Goal: Task Accomplishment & Management: Complete application form

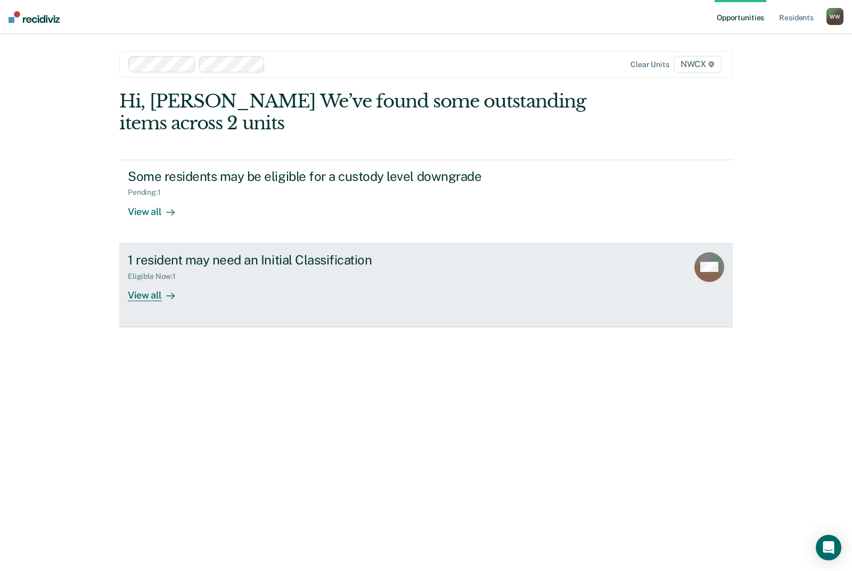
click at [153, 280] on div "Eligible Now : 1" at bounding box center [156, 276] width 56 height 9
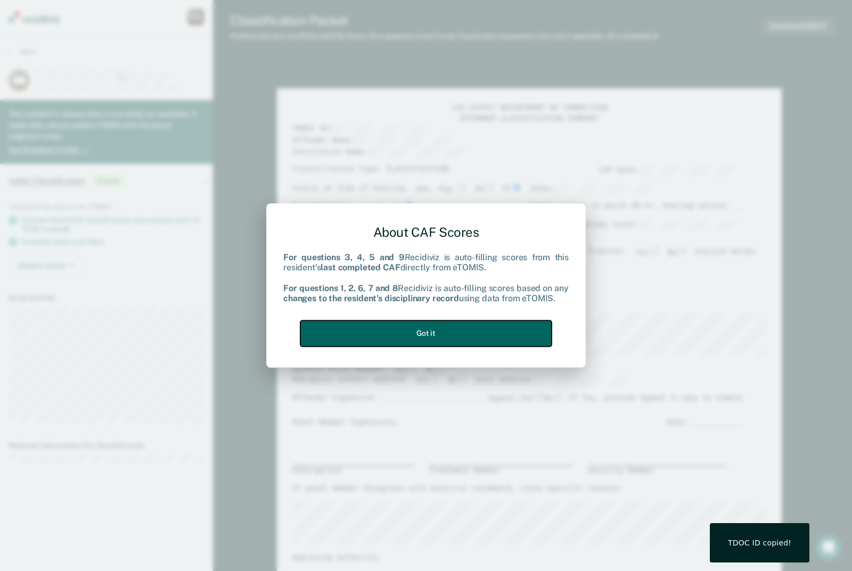
click at [452, 322] on button "Got it" at bounding box center [425, 334] width 251 height 26
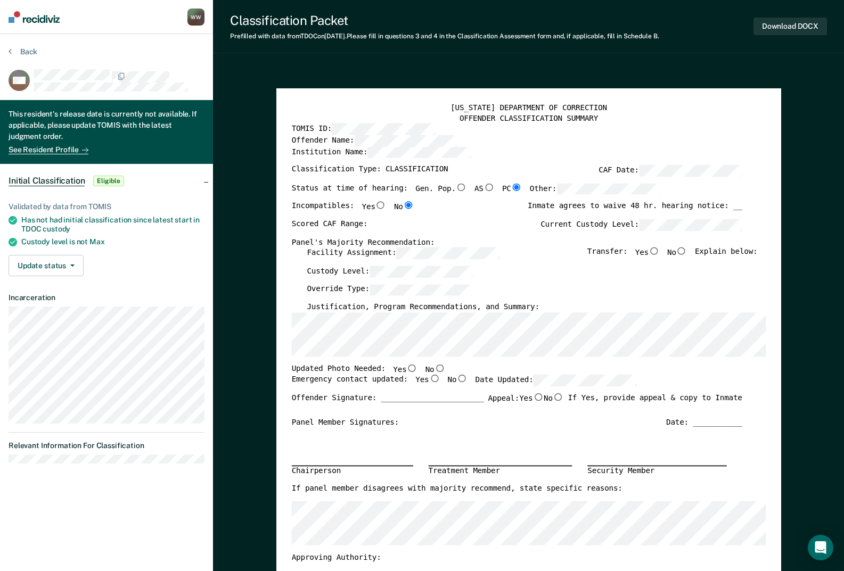
click at [687, 253] on input "No" at bounding box center [681, 251] width 11 height 7
type textarea "x"
radio input "true"
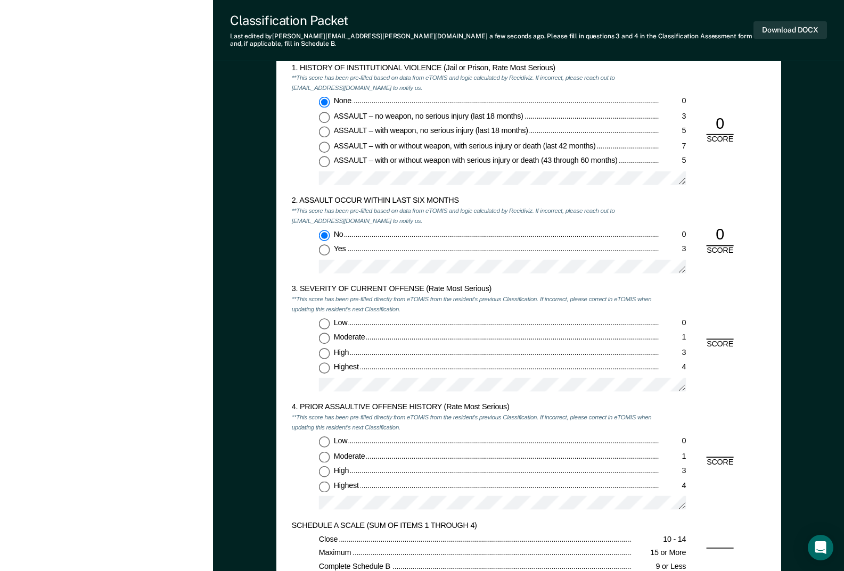
scroll to position [1012, 0]
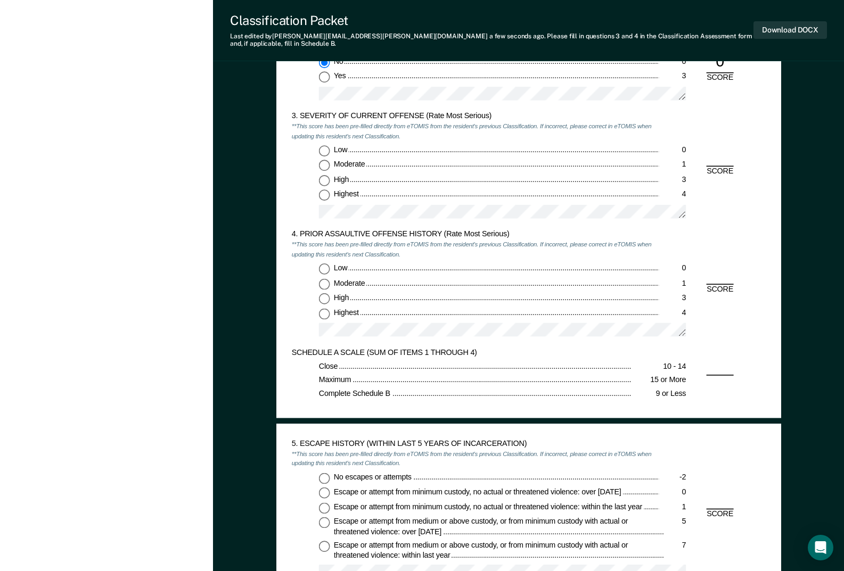
click at [323, 190] on input "Highest 4" at bounding box center [323, 195] width 11 height 11
type textarea "x"
radio input "true"
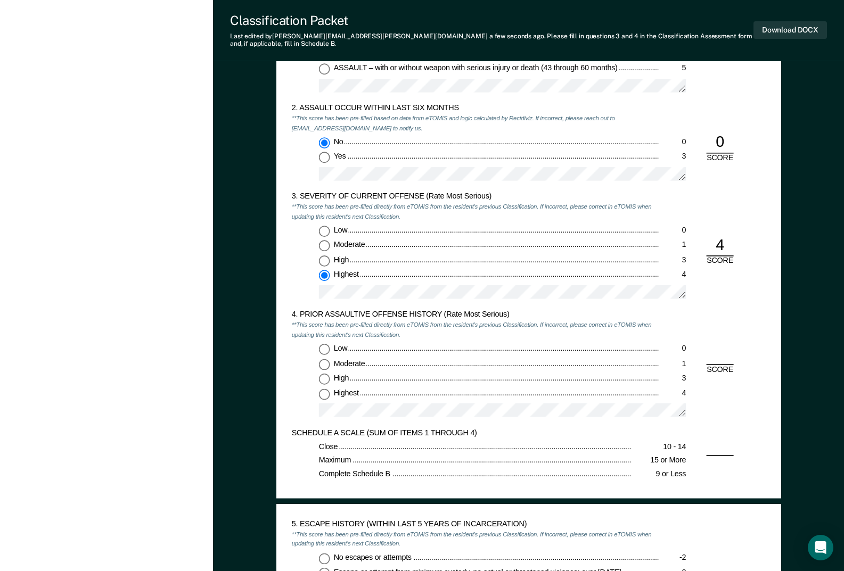
scroll to position [1118, 0]
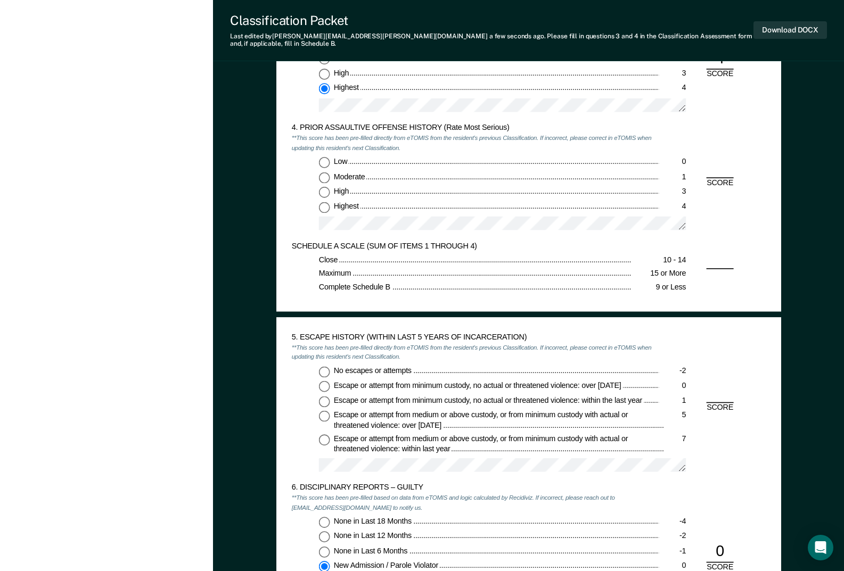
click at [719, 255] on div "SCHEDULE A SCALE (SUM OF ITEMS 1 THROUGH 4) Close 10 - 14 Maximum 15 or More Co…" at bounding box center [528, 268] width 474 height 55
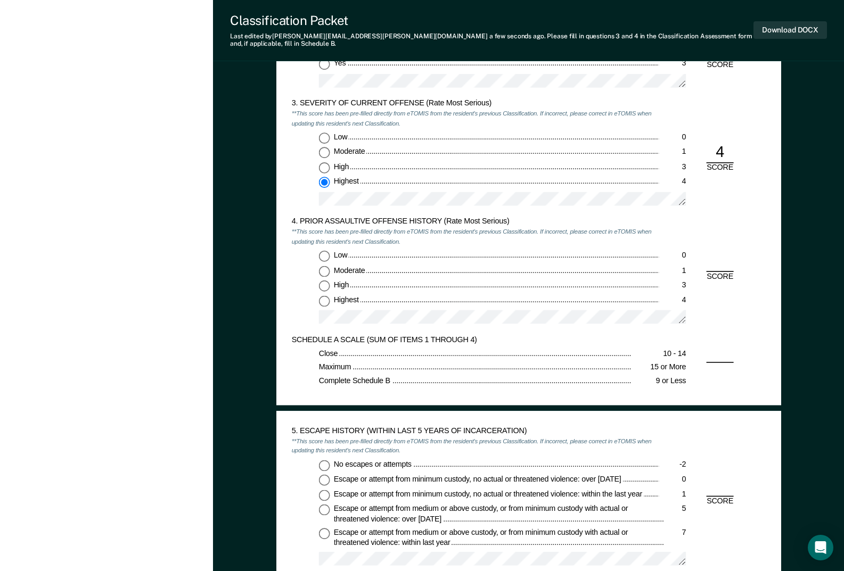
scroll to position [1012, 0]
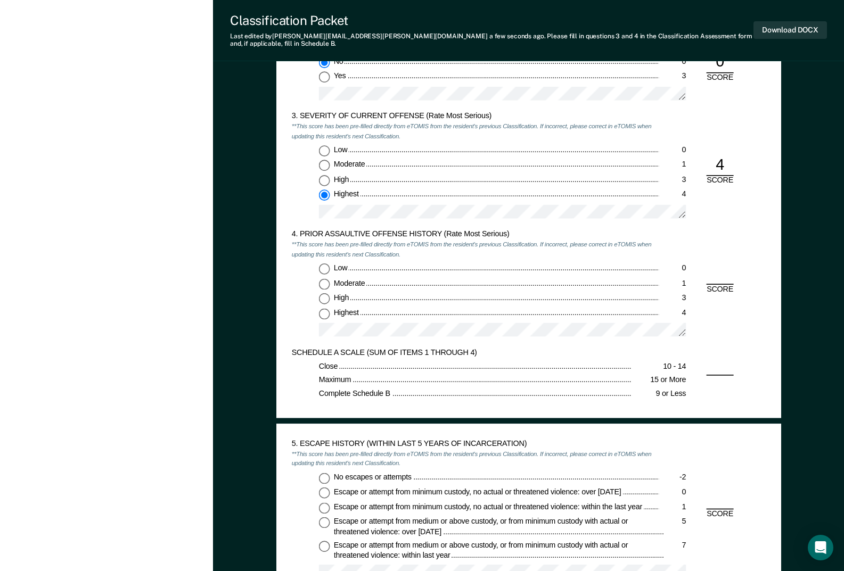
click at [723, 267] on div "4. PRIOR ASSAULTIVE OFFENSE HISTORY (Rate Most Serious) **This score has been p…" at bounding box center [528, 289] width 474 height 118
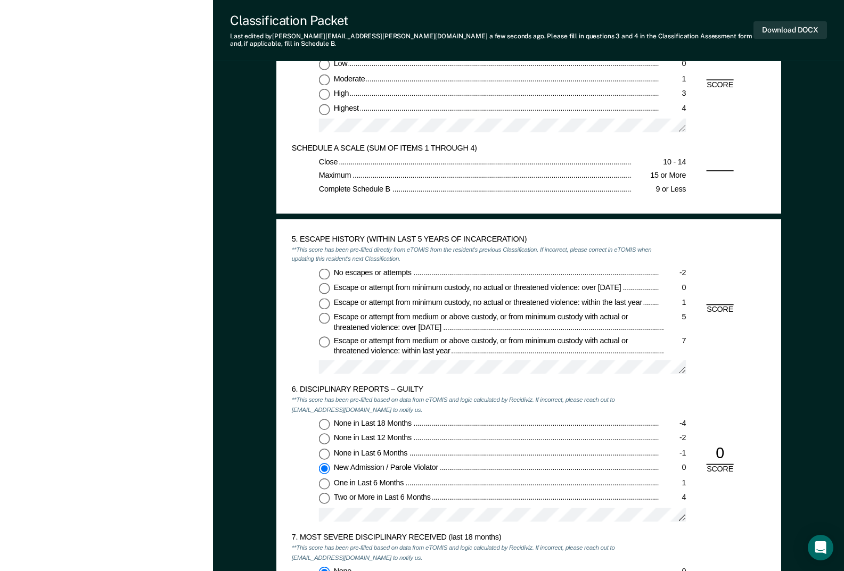
scroll to position [1225, 0]
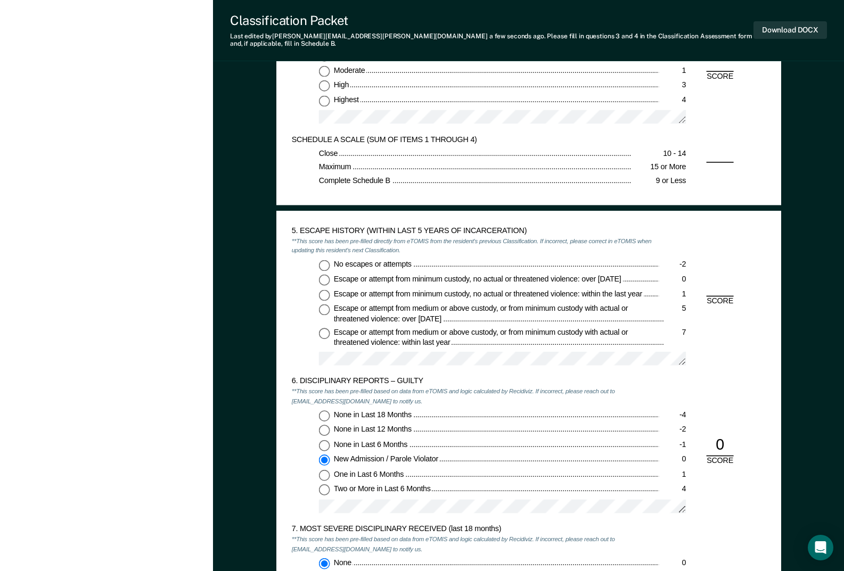
click at [329, 260] on input "No escapes or attempts -2" at bounding box center [323, 265] width 11 height 11
type textarea "x"
radio input "true"
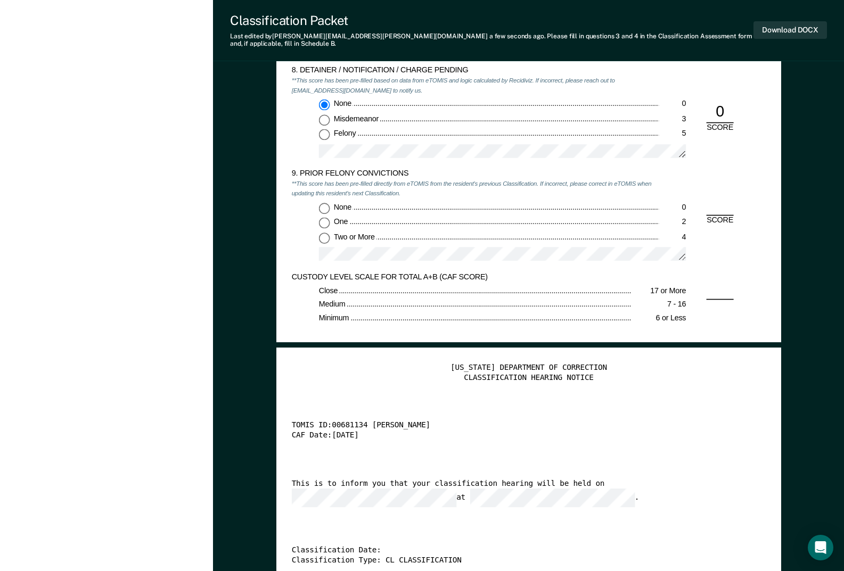
scroll to position [1704, 0]
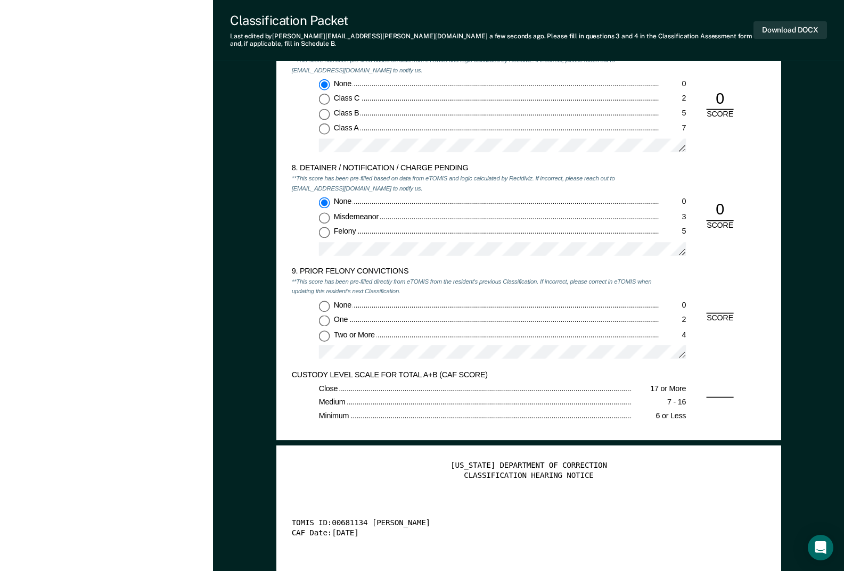
click at [324, 302] on input "None 0" at bounding box center [323, 306] width 11 height 11
type textarea "x"
radio input "true"
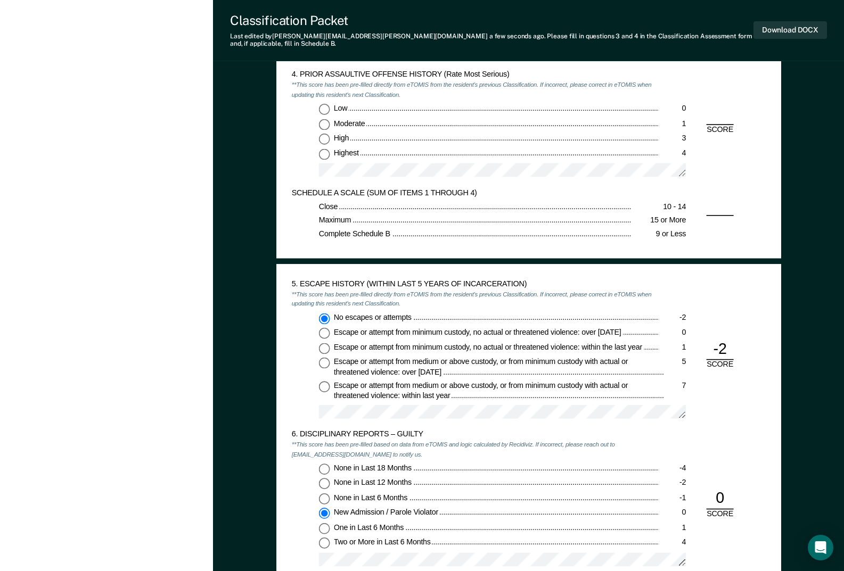
scroll to position [958, 0]
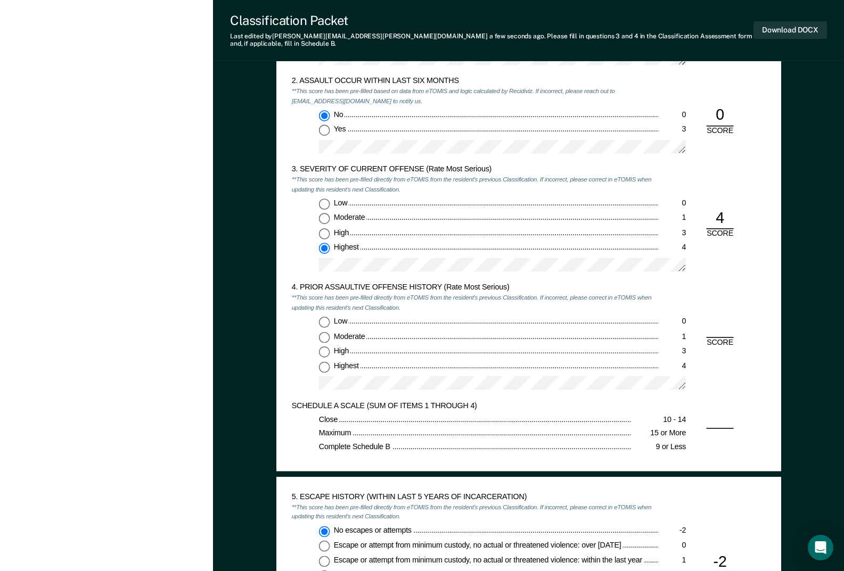
click at [717, 320] on div "4. PRIOR ASSAULTIVE OFFENSE HISTORY (Rate Most Serious) **This score has been p…" at bounding box center [528, 342] width 474 height 118
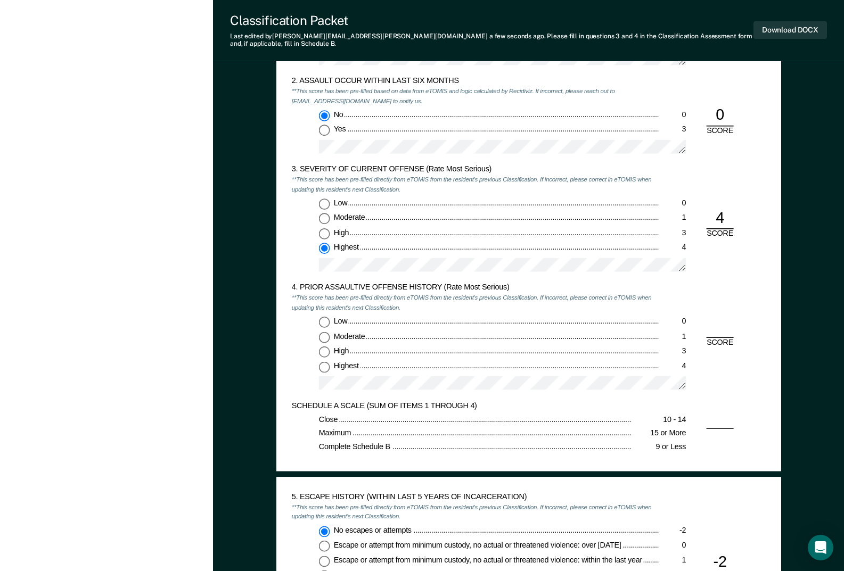
click at [324, 317] on input "Low 0" at bounding box center [323, 322] width 11 height 11
type textarea "x"
radio input "true"
click at [735, 348] on div "SCORE" at bounding box center [719, 353] width 41 height 10
click at [722, 327] on div "0" at bounding box center [719, 337] width 27 height 21
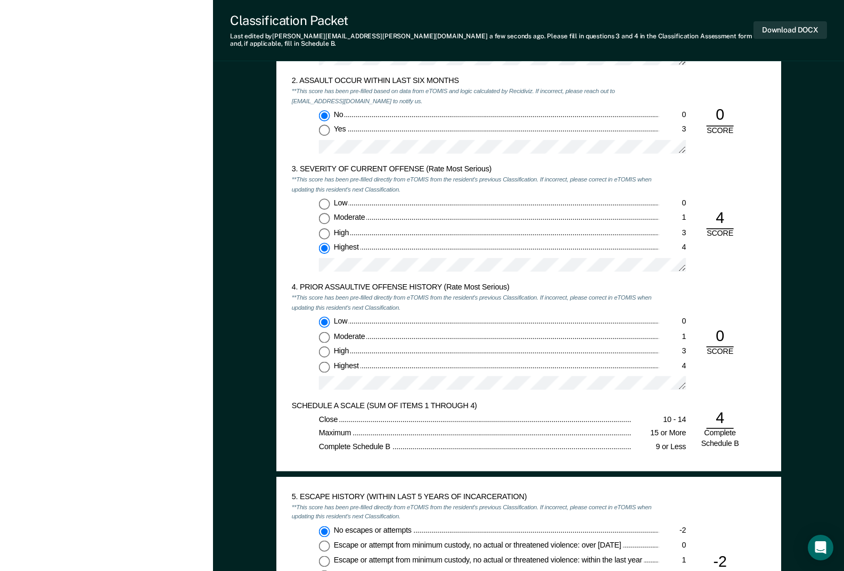
click at [725, 328] on div "0" at bounding box center [719, 337] width 27 height 21
click at [722, 327] on div "0" at bounding box center [719, 337] width 27 height 21
drag, startPoint x: 722, startPoint y: 327, endPoint x: 716, endPoint y: 328, distance: 5.4
click at [716, 328] on div "0" at bounding box center [719, 337] width 27 height 21
drag, startPoint x: 326, startPoint y: 314, endPoint x: 307, endPoint y: 318, distance: 20.3
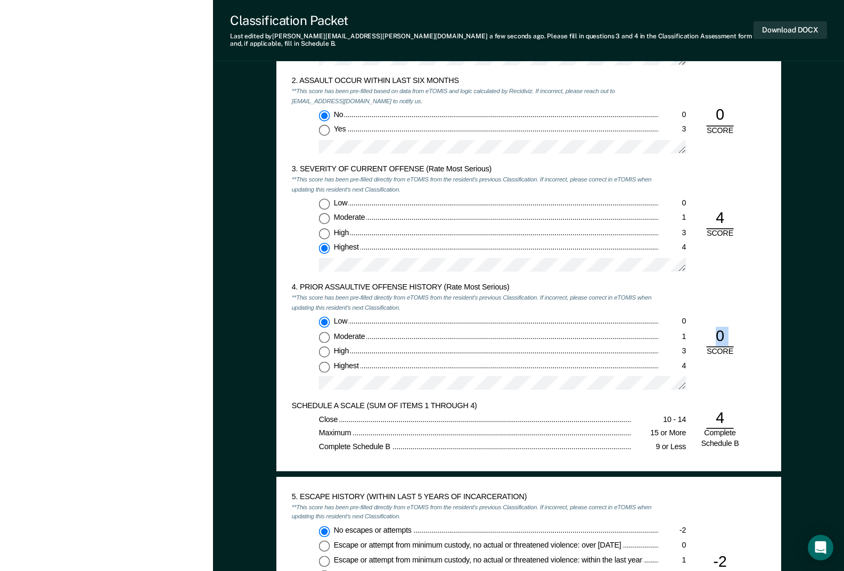
click at [326, 317] on input "Low 0" at bounding box center [323, 322] width 11 height 11
click at [297, 321] on div "Low 0 Moderate 1 High 3 Highest 4" at bounding box center [474, 357] width 367 height 81
click at [318, 317] on input "Low 0" at bounding box center [323, 322] width 11 height 11
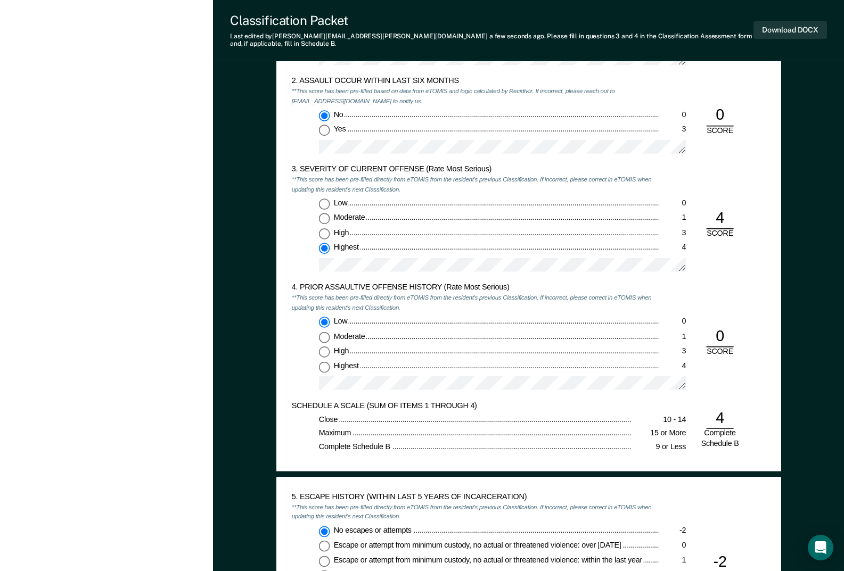
click at [318, 317] on input "Low 0" at bounding box center [323, 322] width 11 height 11
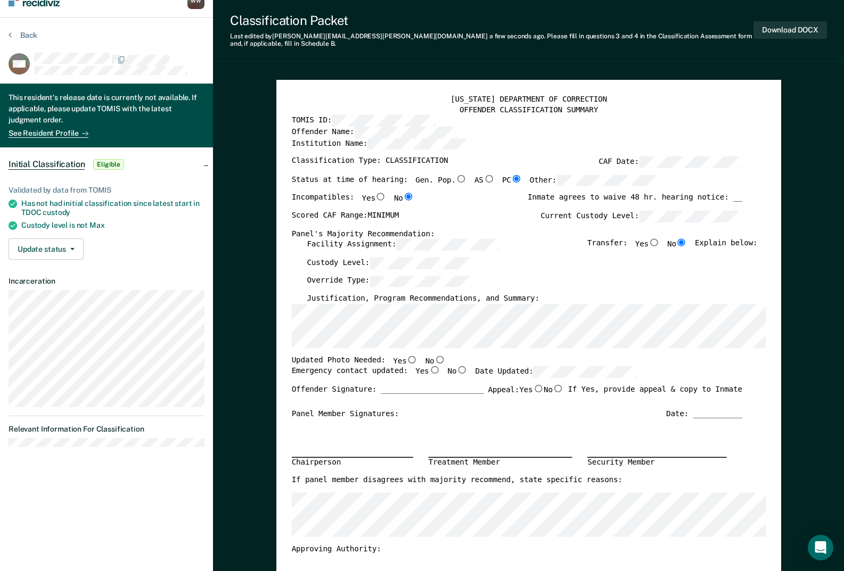
scroll to position [0, 0]
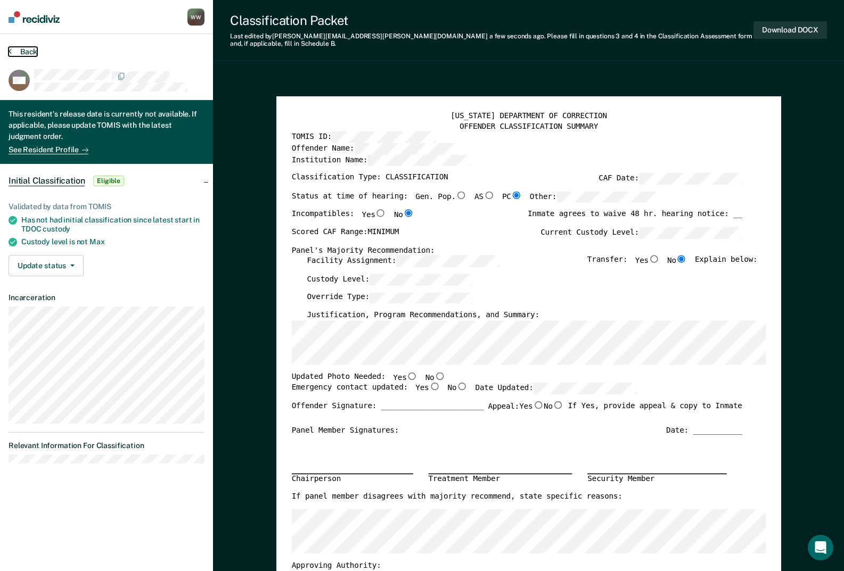
click at [27, 49] on button "Back" at bounding box center [23, 52] width 29 height 10
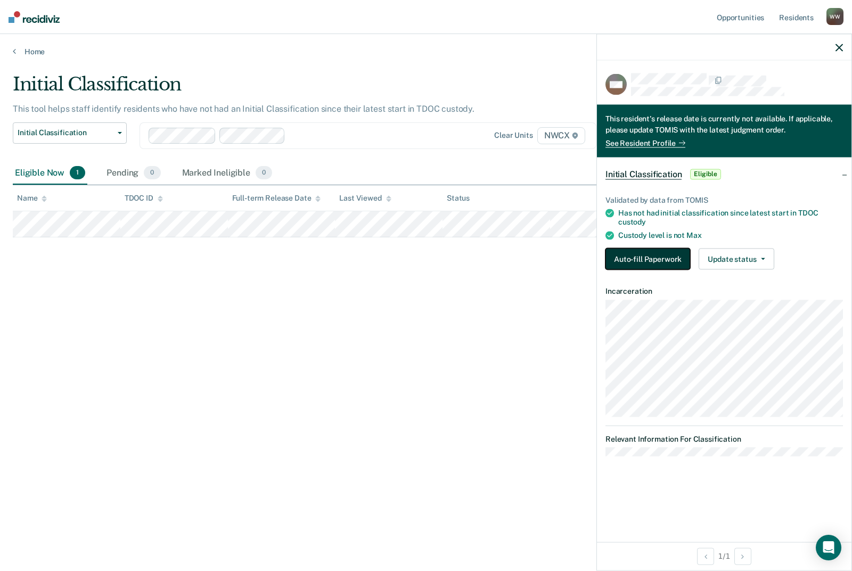
click at [655, 256] on button "Auto-fill Paperwork" at bounding box center [647, 258] width 85 height 21
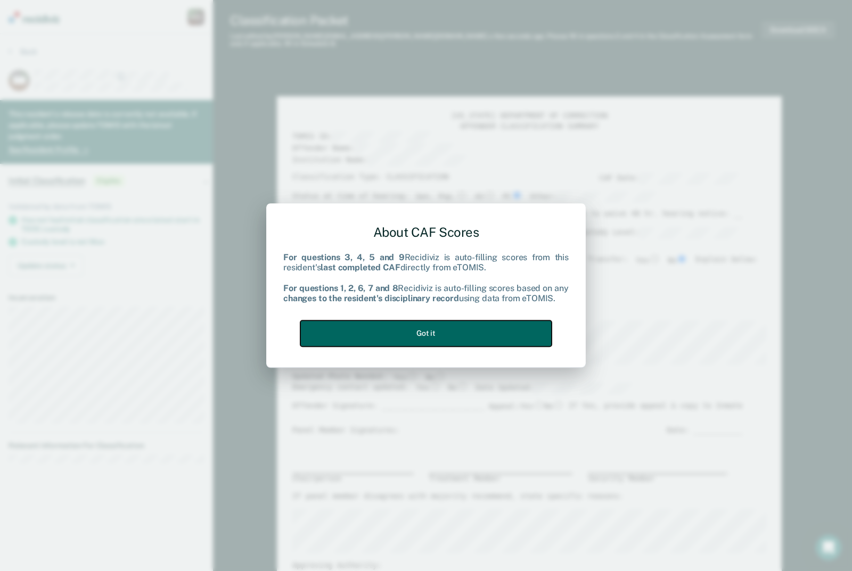
click at [437, 329] on button "Got it" at bounding box center [425, 334] width 251 height 26
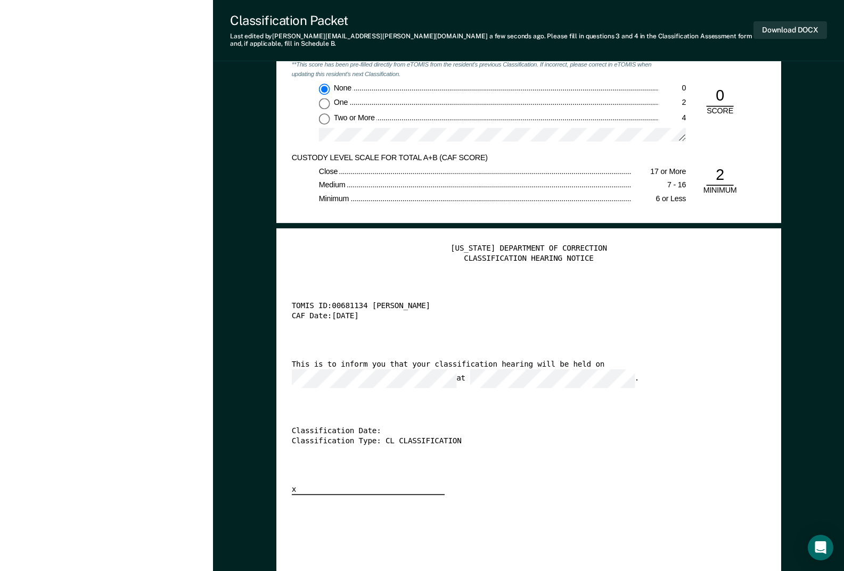
scroll to position [2023, 0]
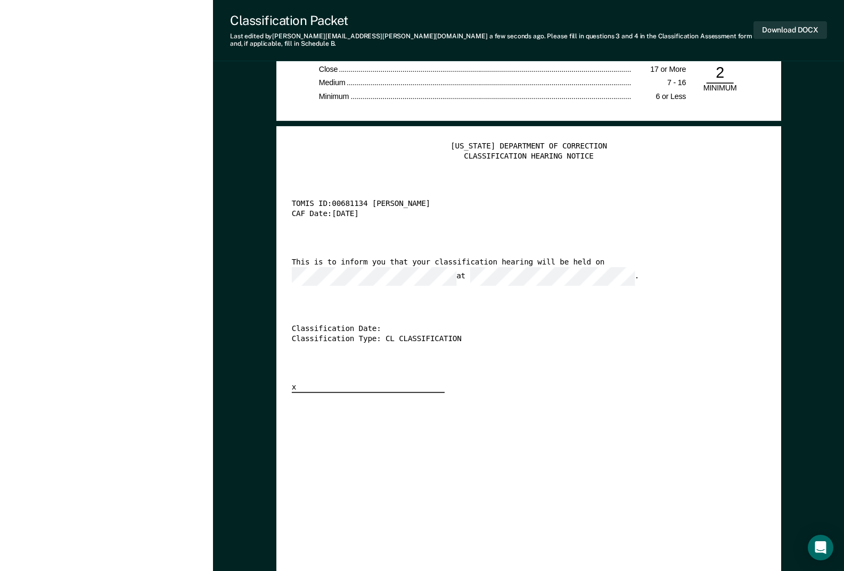
drag, startPoint x: 568, startPoint y: 343, endPoint x: 616, endPoint y: 274, distance: 83.5
click at [568, 343] on div "[US_STATE] DEPARTMENT OF CORRECTION CLASSIFICATION HEARING NOTICE TOMIS ID: 006…" at bounding box center [528, 268] width 474 height 252
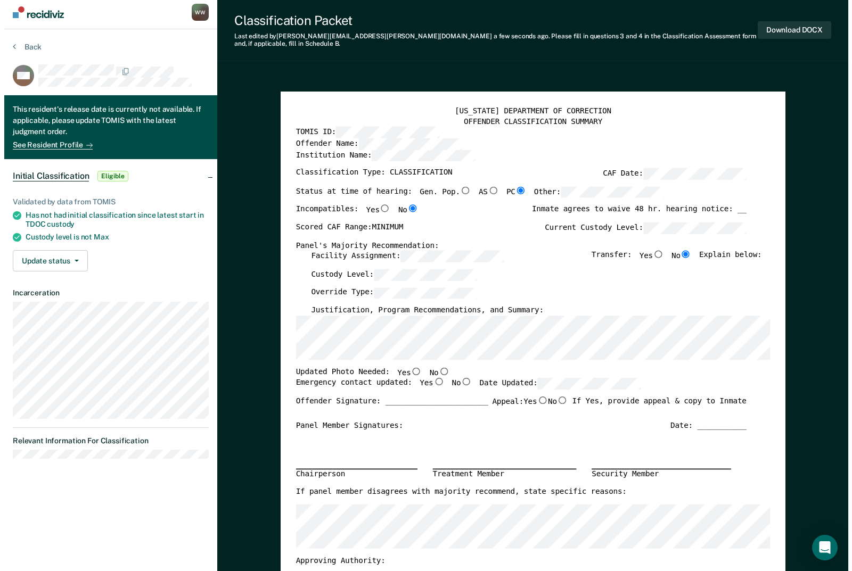
scroll to position [0, 0]
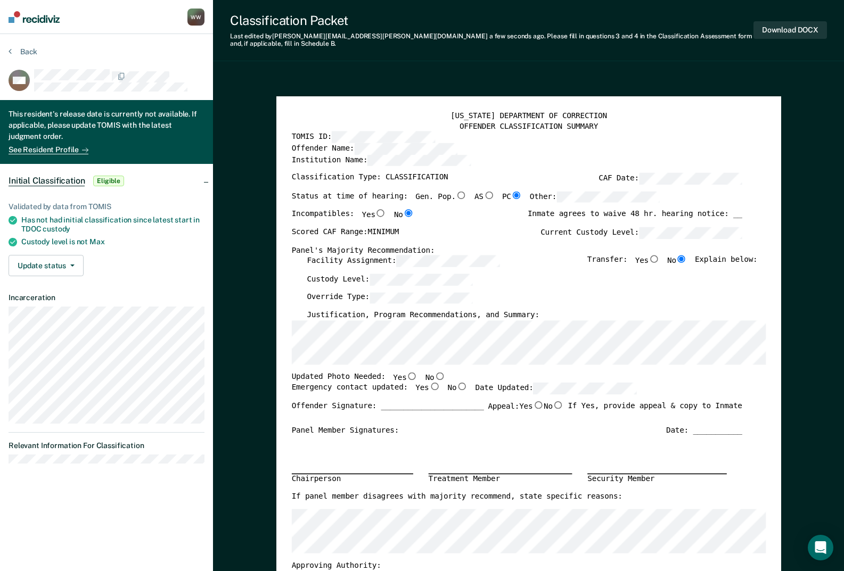
click at [434, 372] on input "No" at bounding box center [439, 375] width 11 height 7
type textarea "x"
radio input "true"
click at [429, 383] on input "Yes" at bounding box center [434, 386] width 11 height 7
type textarea "x"
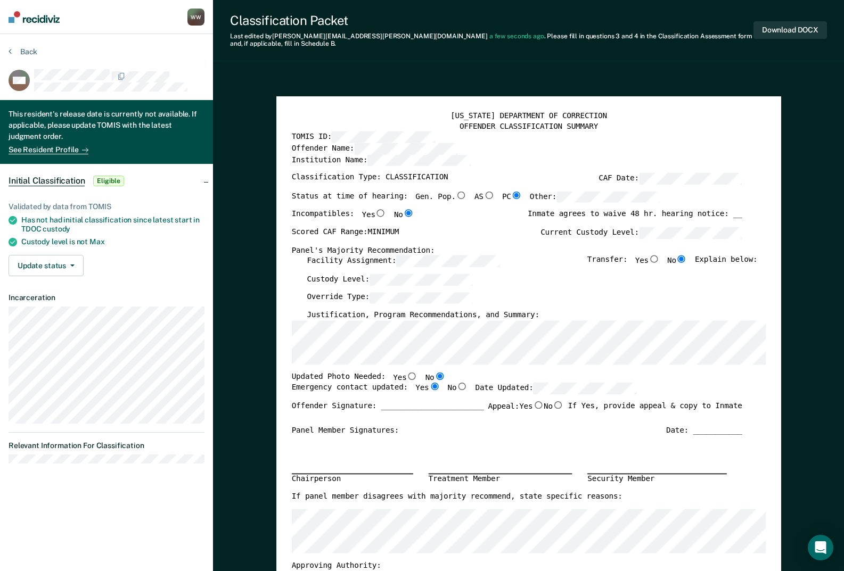
radio input "true"
click at [414, 227] on div "Scored CAF Range: MINIMUM Current Custody Level:" at bounding box center [516, 236] width 450 height 18
click at [795, 28] on button "Download DOCX" at bounding box center [789, 30] width 73 height 18
type textarea "x"
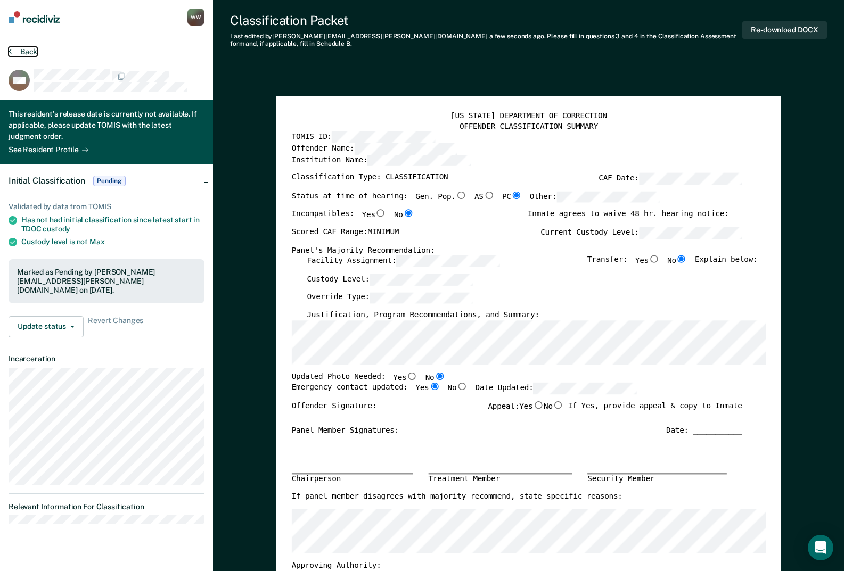
click at [23, 53] on button "Back" at bounding box center [23, 52] width 29 height 10
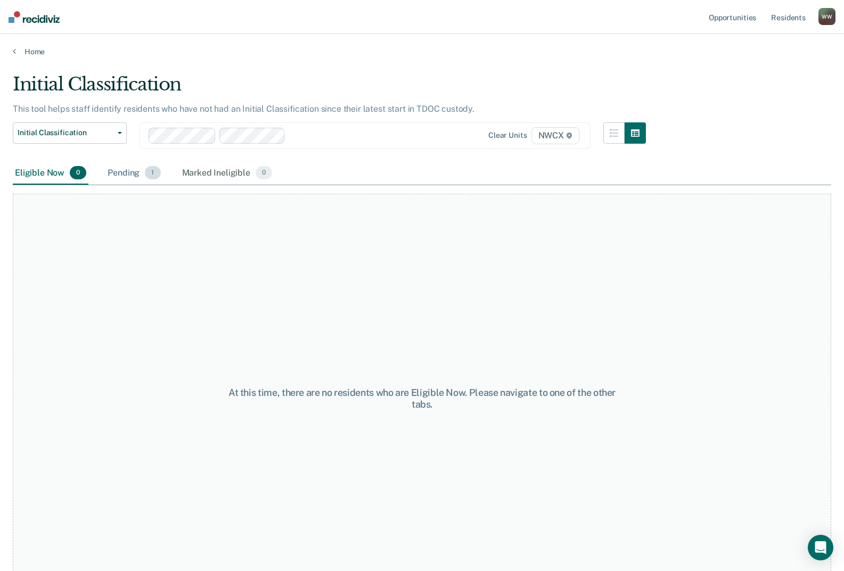
click at [124, 168] on div "Pending 1" at bounding box center [133, 173] width 57 height 23
